Goal: Information Seeking & Learning: Understand process/instructions

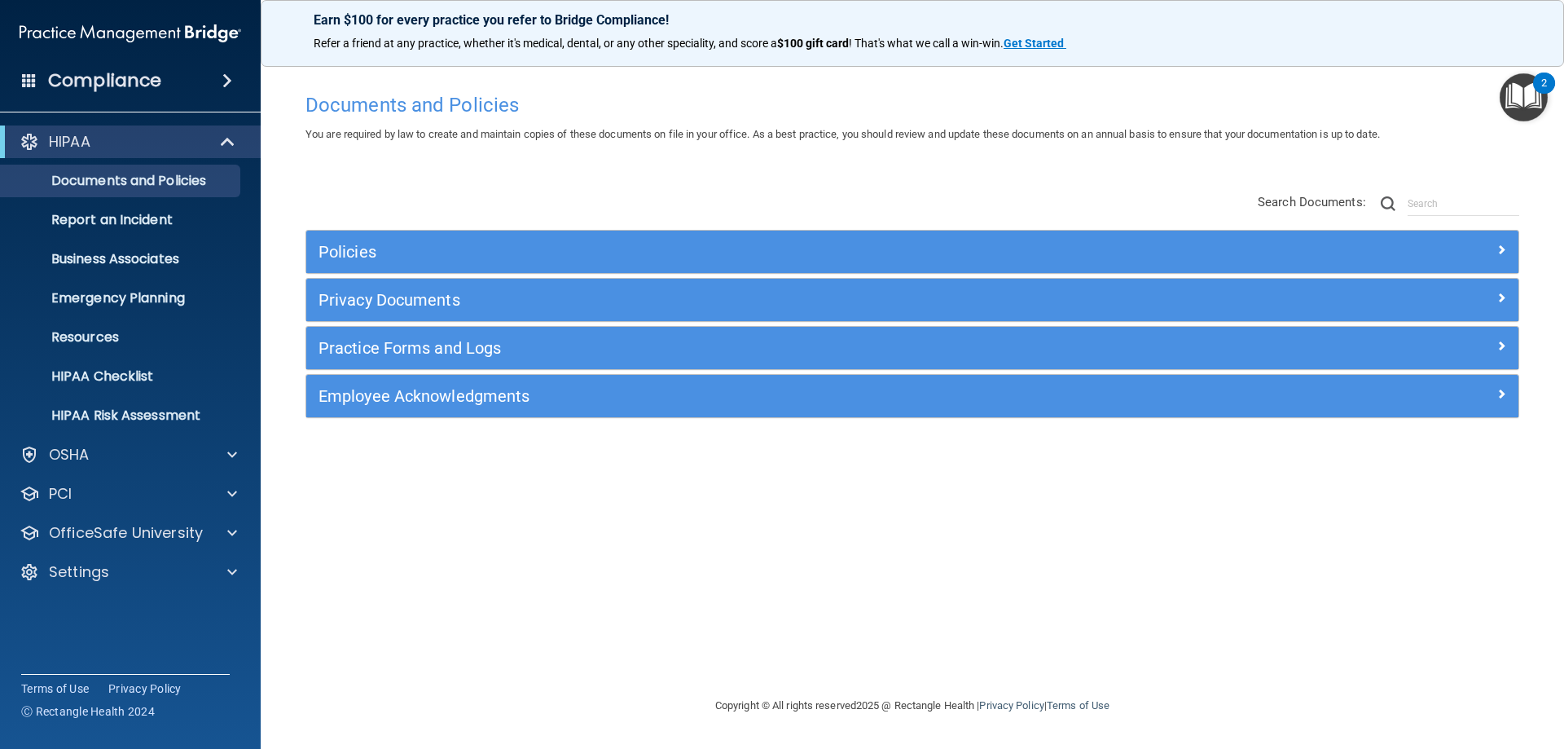
click at [232, 81] on span at bounding box center [227, 81] width 10 height 20
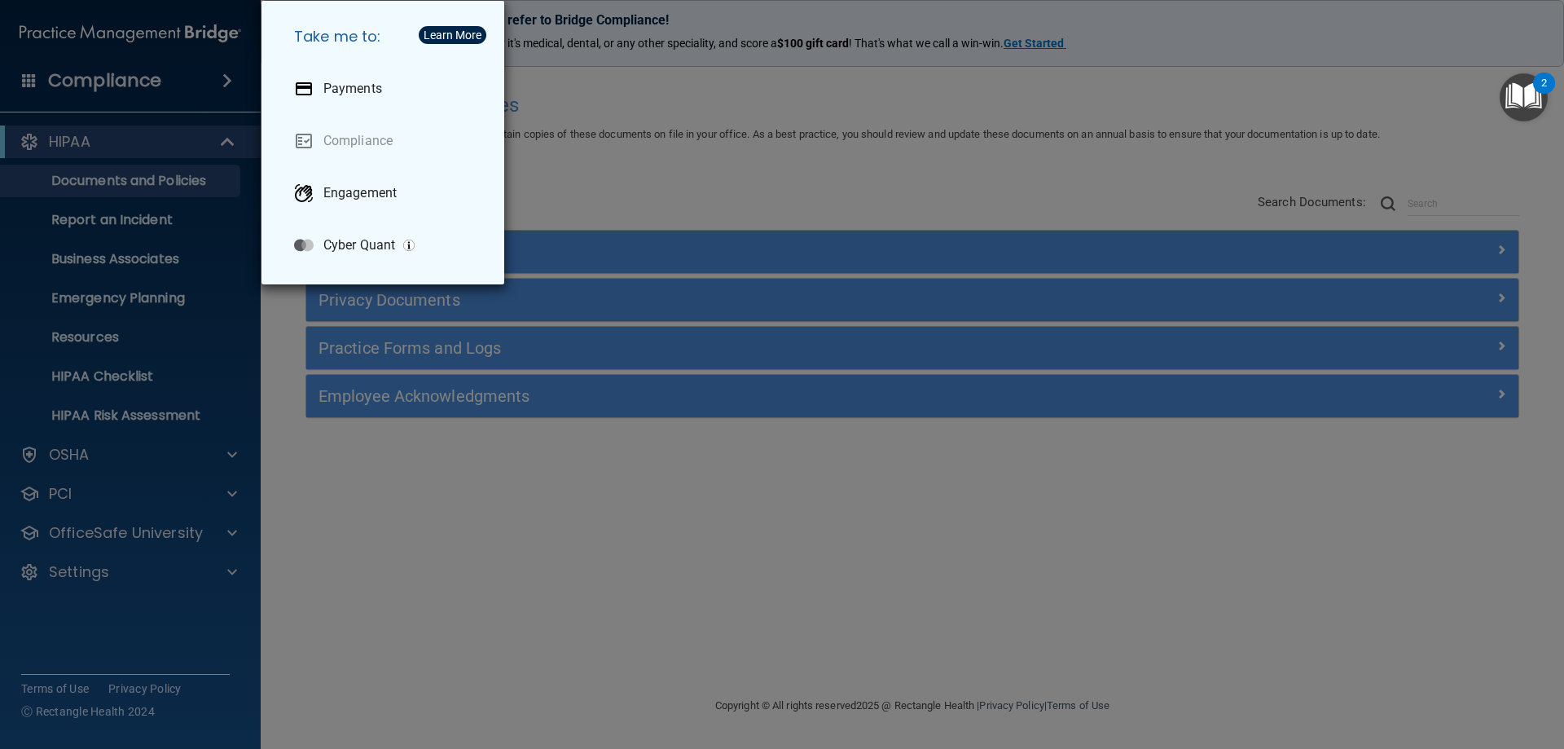
click at [229, 75] on div "Take me to: Payments Compliance Engagement Cyber Quant" at bounding box center [782, 374] width 1564 height 749
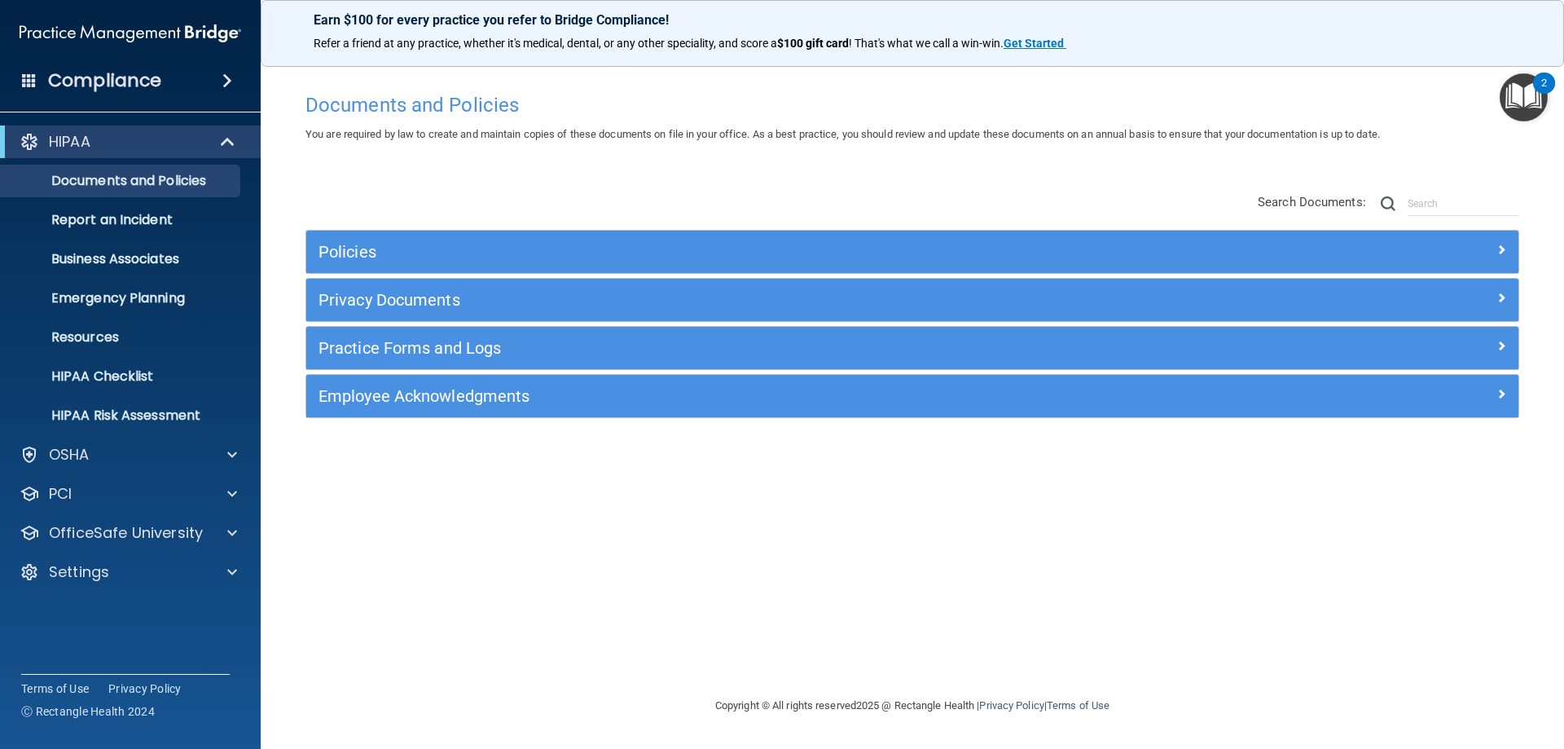
click at [1421, 158] on div "Documents and Policies You are required by law to create and maintain copies of…" at bounding box center [912, 390] width 1238 height 611
click at [1415, 75] on div "Documents and Policies You are required by law to create and maintain copies of…" at bounding box center [912, 373] width 1238 height 611
click at [618, 28] on p "Earn $100 for every practice you refer to Bridge Compliance!" at bounding box center [912, 19] width 1197 height 15
click at [211, 142] on div at bounding box center [229, 142] width 40 height 20
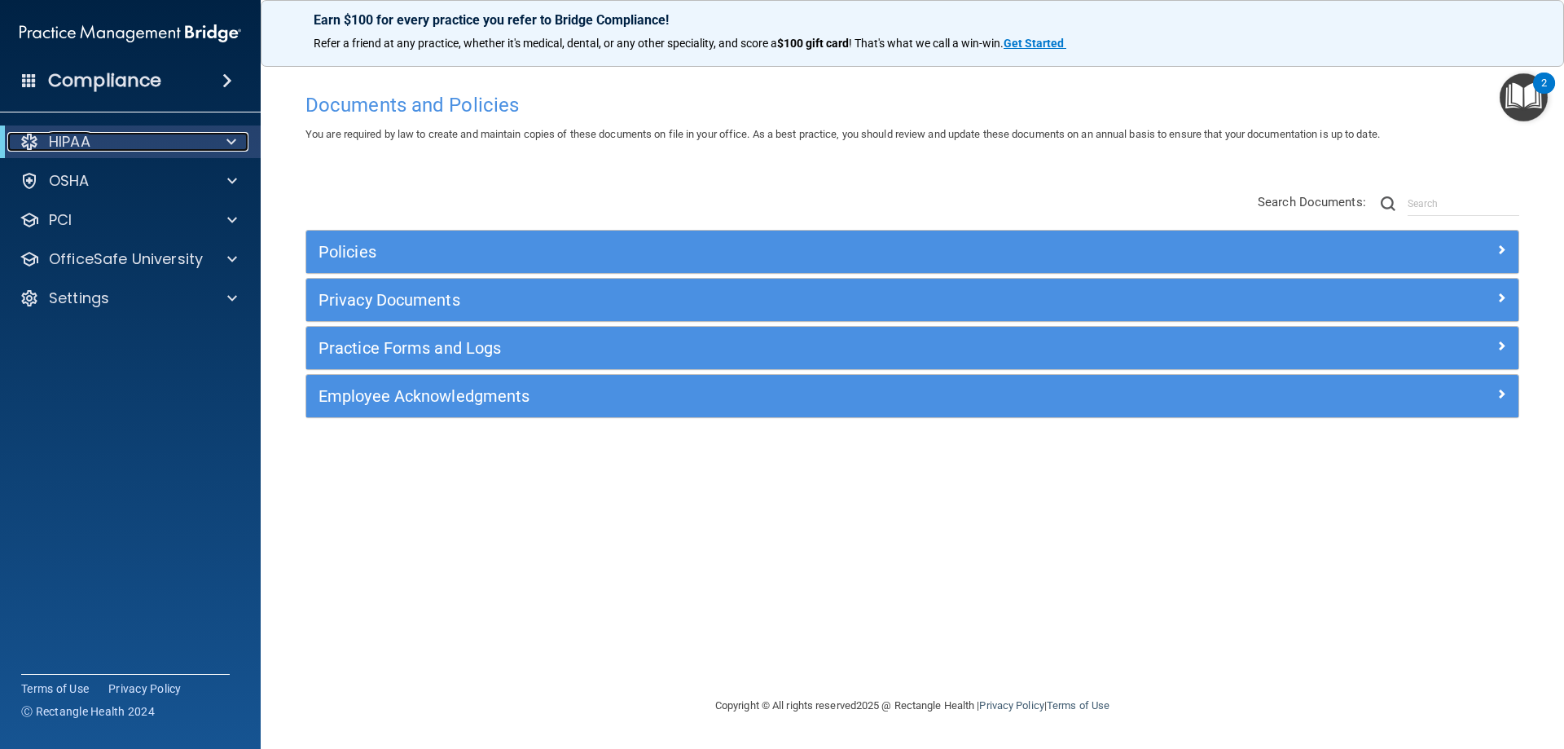
click at [206, 142] on div "HIPAA" at bounding box center [107, 142] width 201 height 20
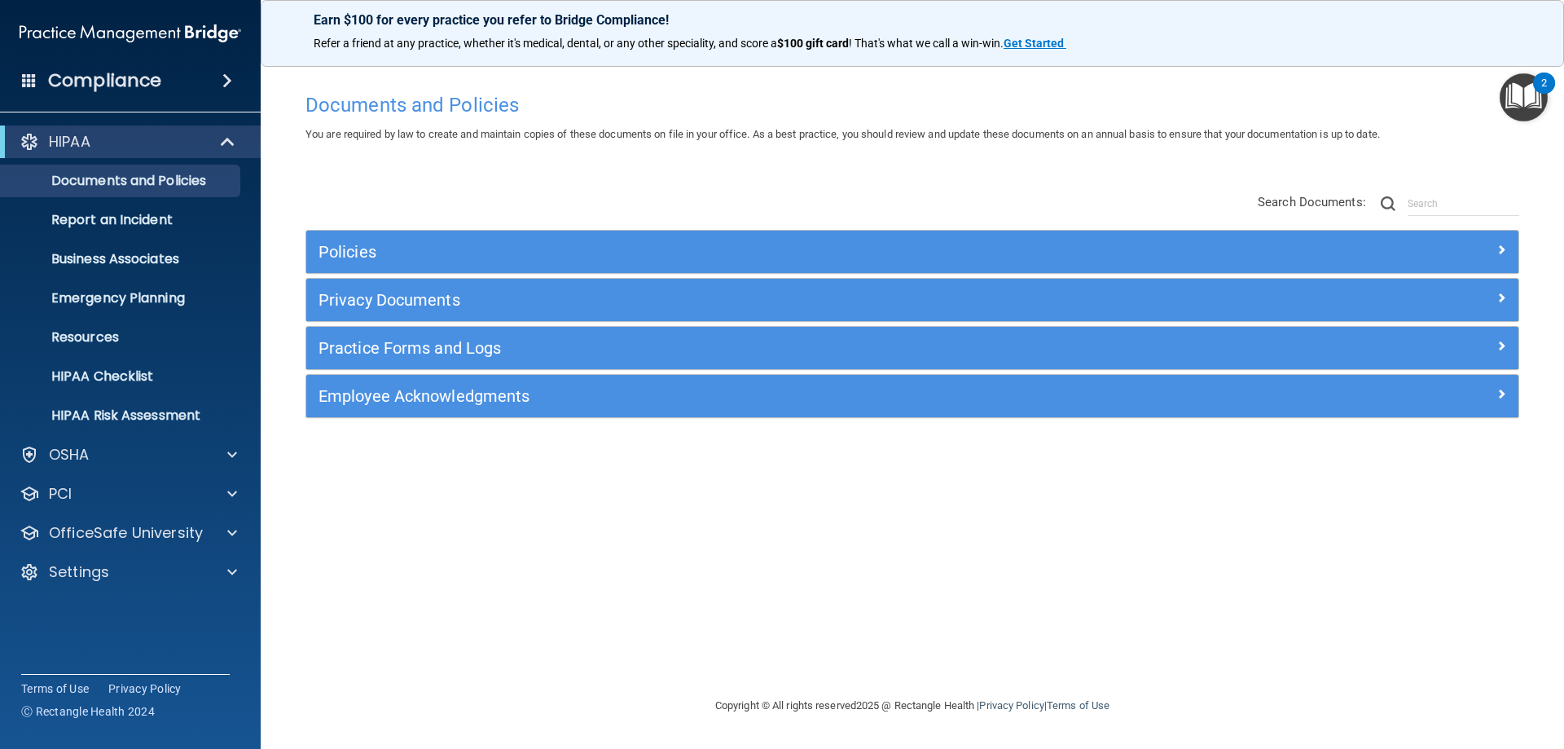
click at [99, 77] on h4 "Compliance" at bounding box center [104, 80] width 113 height 23
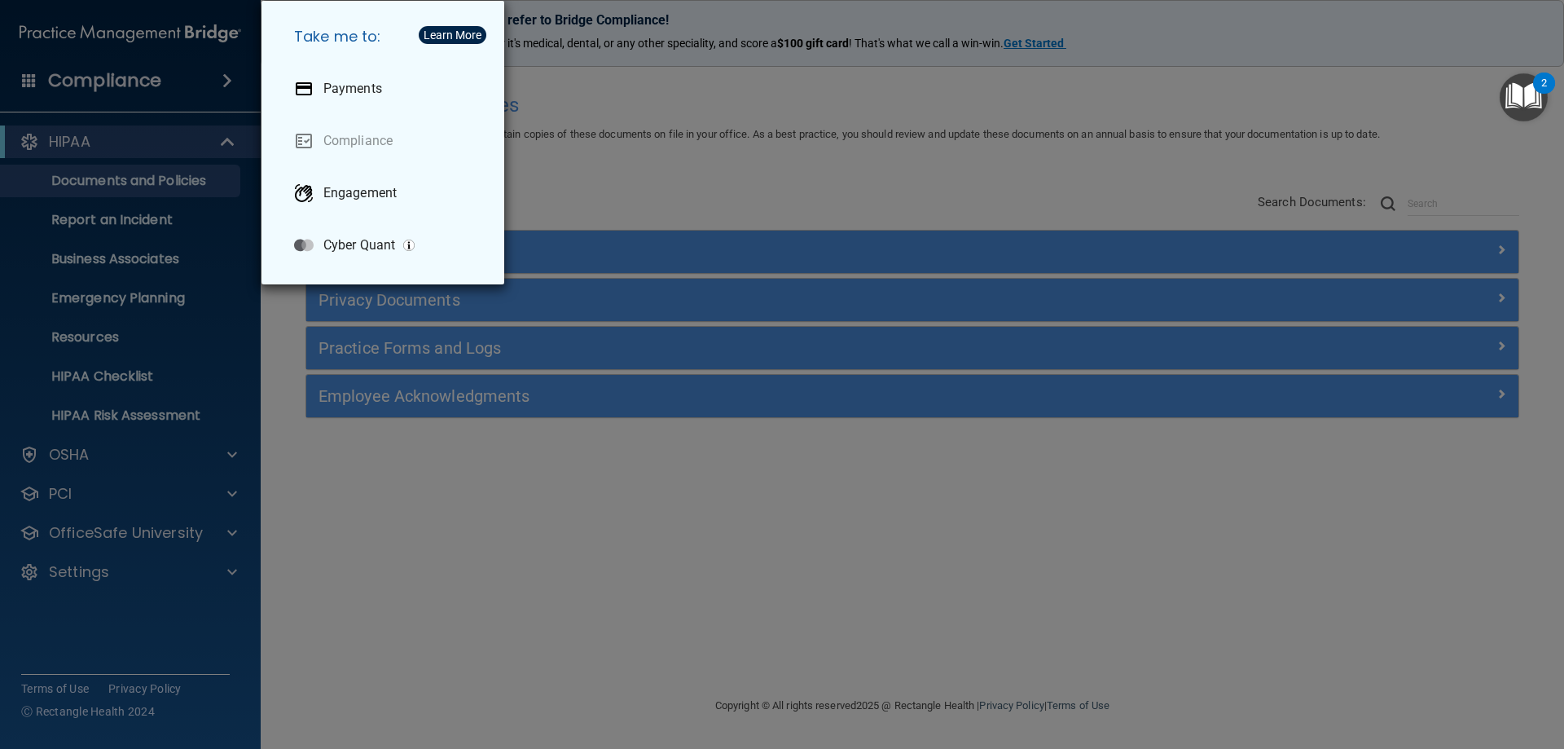
click at [147, 78] on div "Take me to: Payments Compliance Engagement Cyber Quant" at bounding box center [782, 374] width 1564 height 749
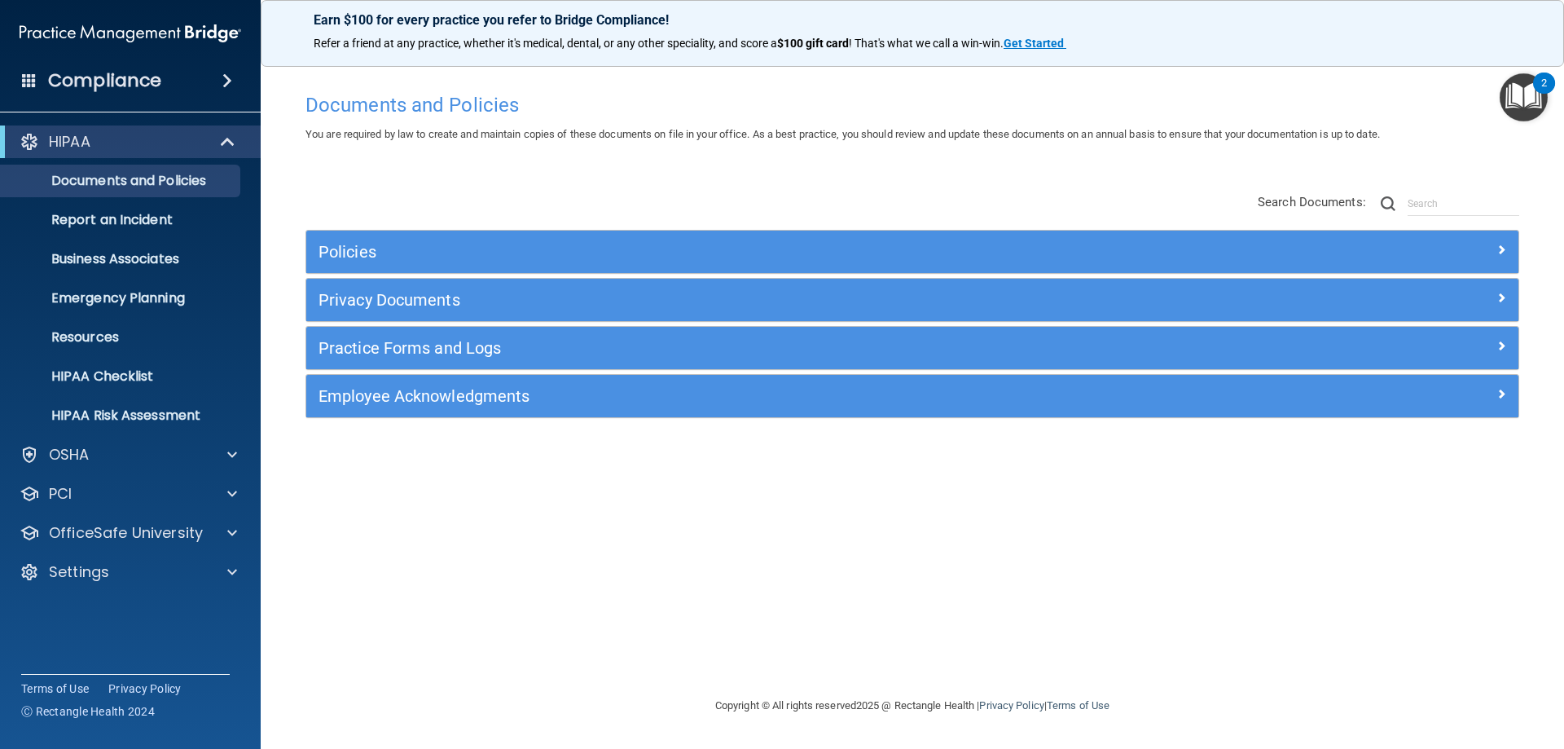
click at [1481, 14] on p "Earn $100 for every practice you refer to Bridge Compliance!" at bounding box center [912, 19] width 1197 height 15
drag, startPoint x: 1465, startPoint y: 79, endPoint x: 1451, endPoint y: 116, distance: 39.9
click at [1465, 81] on div "Documents and Policies You are required by law to create and maintain copies of…" at bounding box center [912, 373] width 1238 height 611
click at [832, 134] on span "You are required by law to create and maintain copies of these documents on fil…" at bounding box center [842, 134] width 1074 height 12
click at [701, 115] on h4 "Documents and Policies" at bounding box center [912, 104] width 1214 height 21
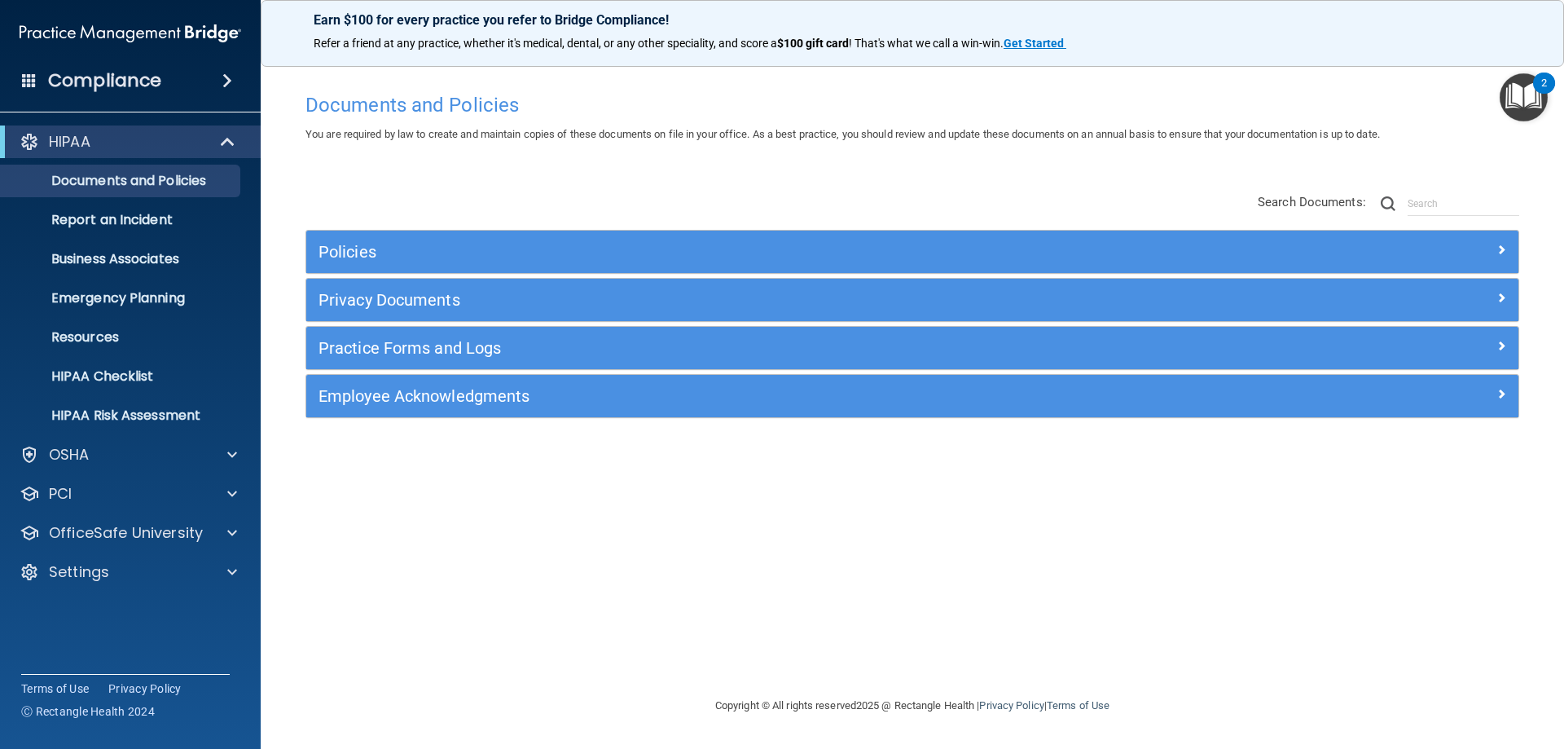
click at [1522, 94] on img "Open Resource Center, 2 new notifications" at bounding box center [1524, 97] width 48 height 48
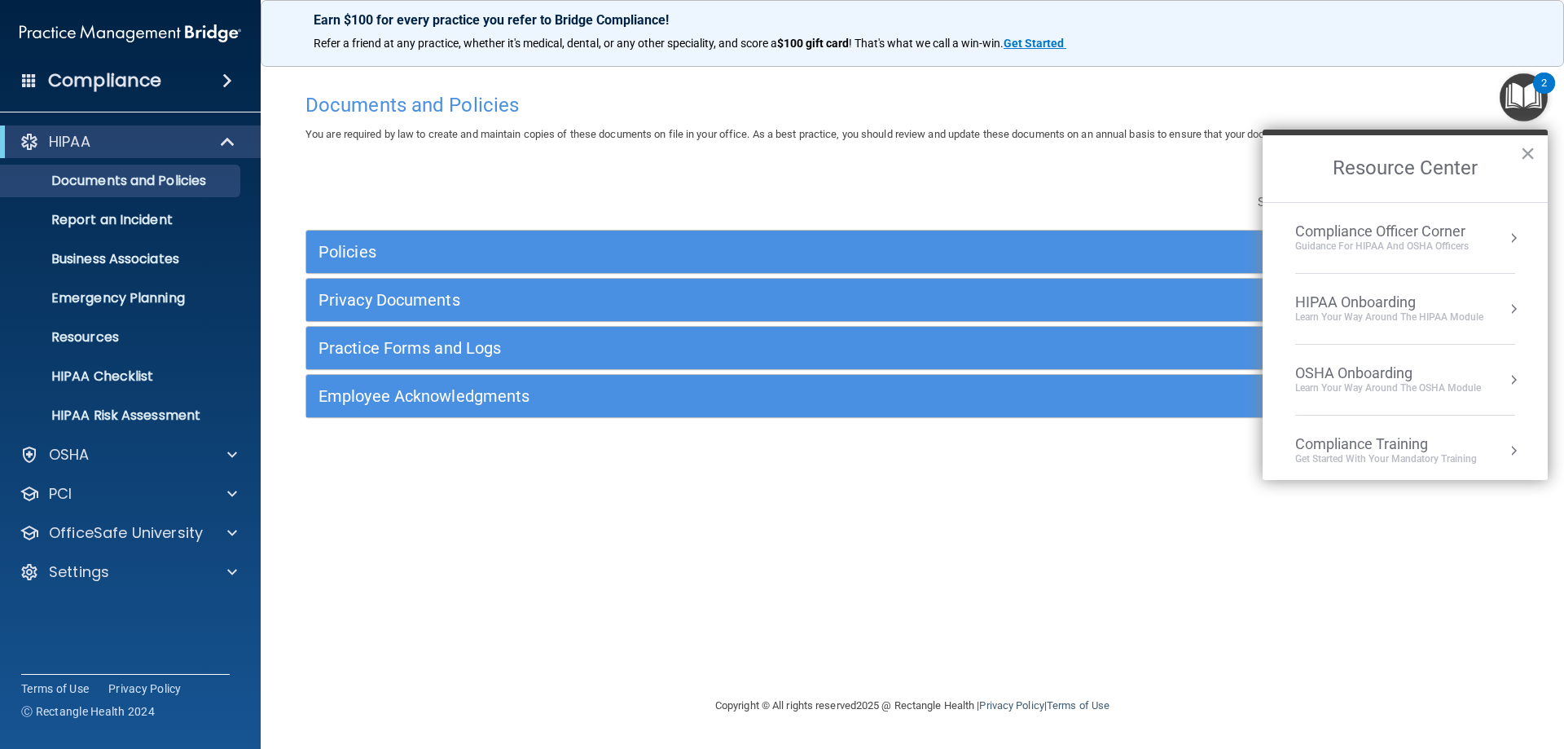
click at [1394, 84] on div "Documents and Policies You are required by law to create and maintain copies of…" at bounding box center [912, 373] width 1238 height 611
click at [1527, 149] on button "×" at bounding box center [1527, 153] width 15 height 26
